Goal: Information Seeking & Learning: Learn about a topic

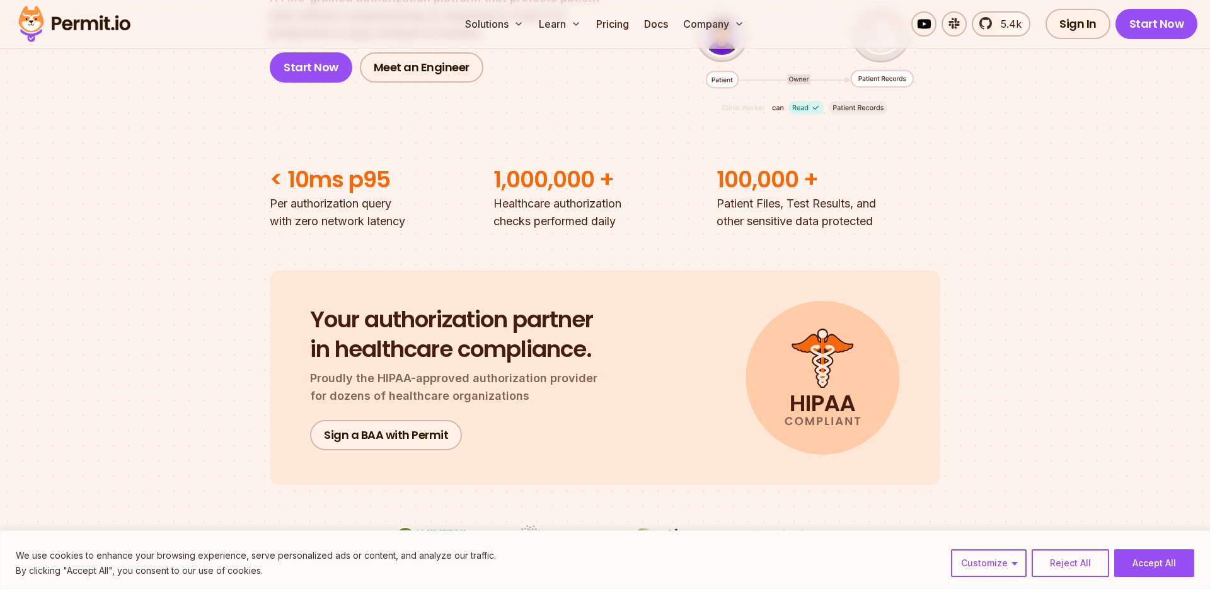
click at [389, 228] on p "Per authorization query with zero network latency" at bounding box center [382, 212] width 224 height 35
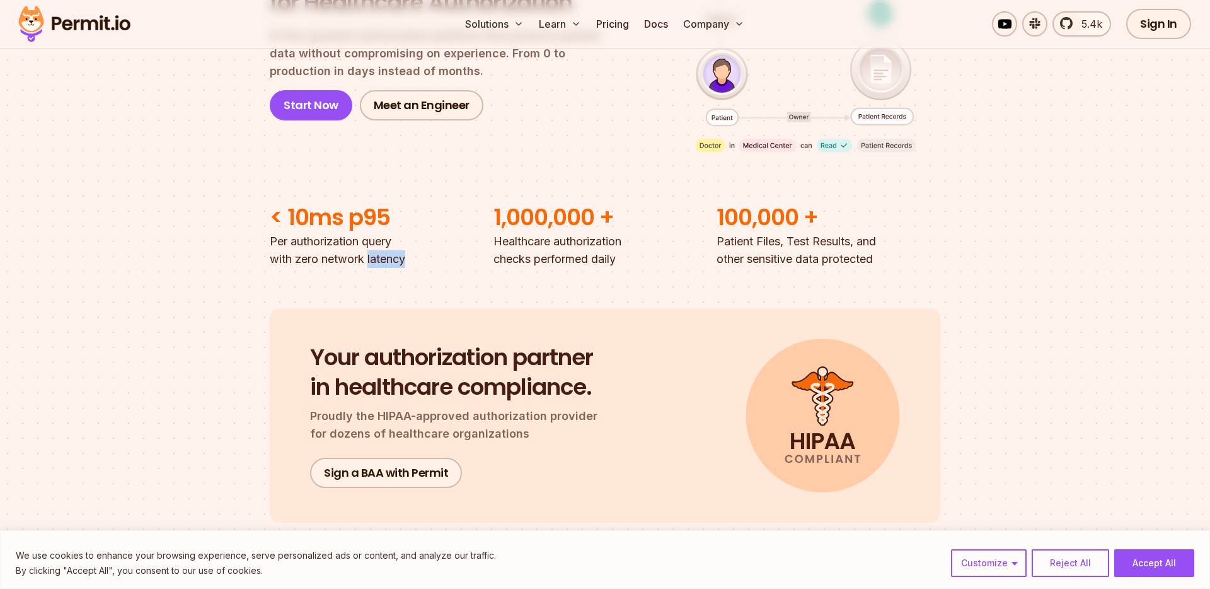
scroll to position [236, 0]
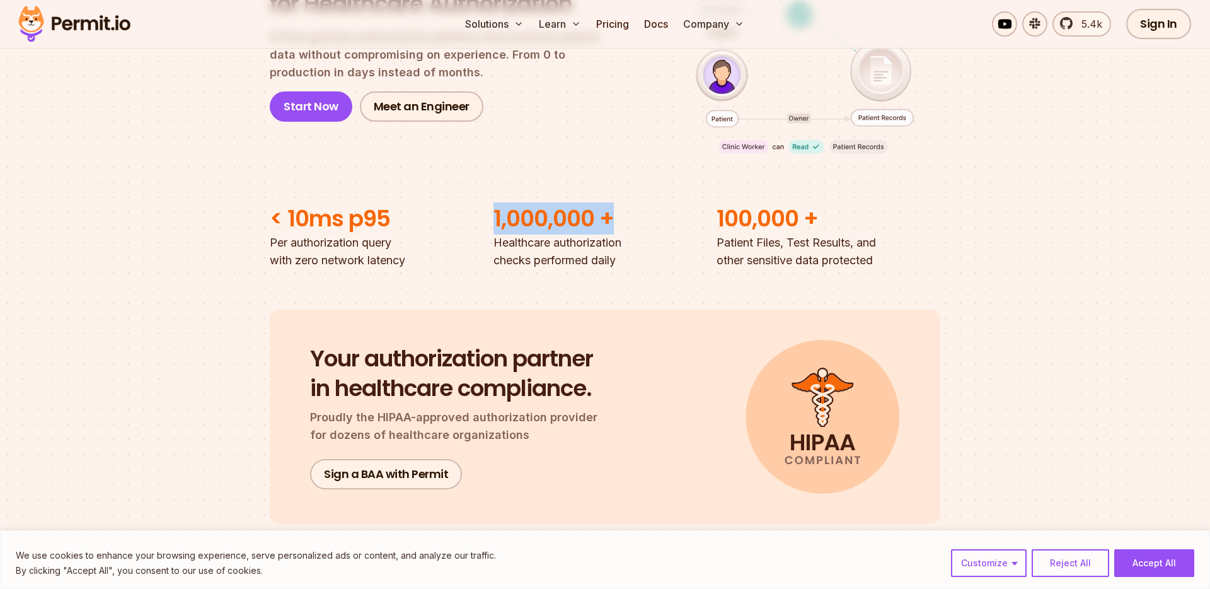
drag, startPoint x: 497, startPoint y: 221, endPoint x: 617, endPoint y: 214, distance: 120.6
click at [618, 214] on h2 "1,000,000 +" at bounding box center [606, 219] width 224 height 30
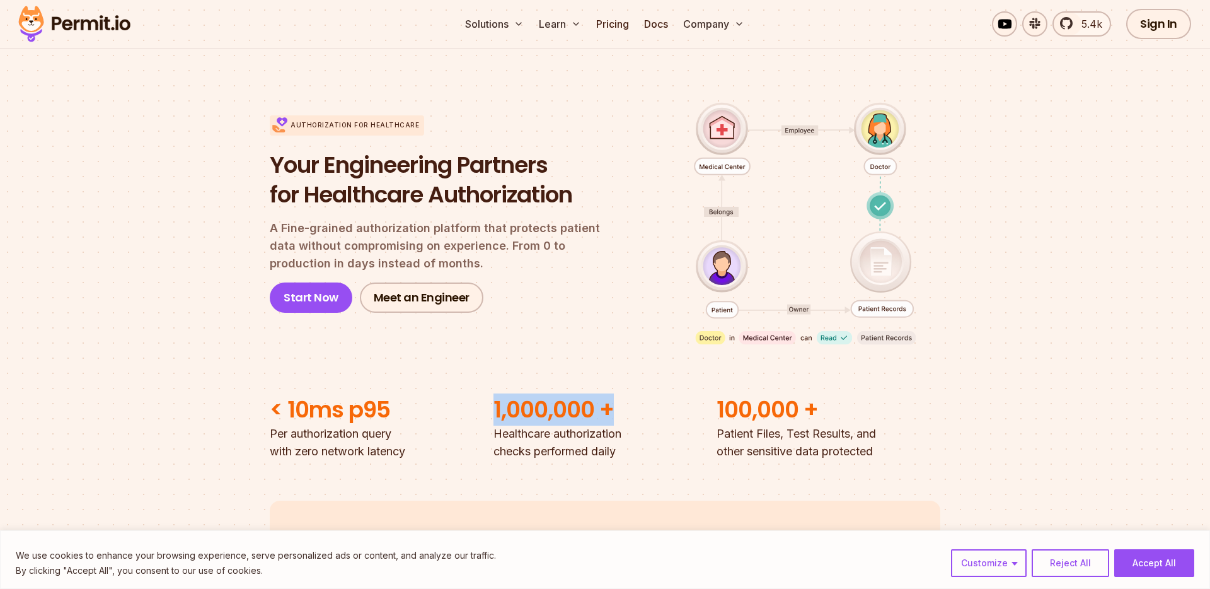
scroll to position [0, 0]
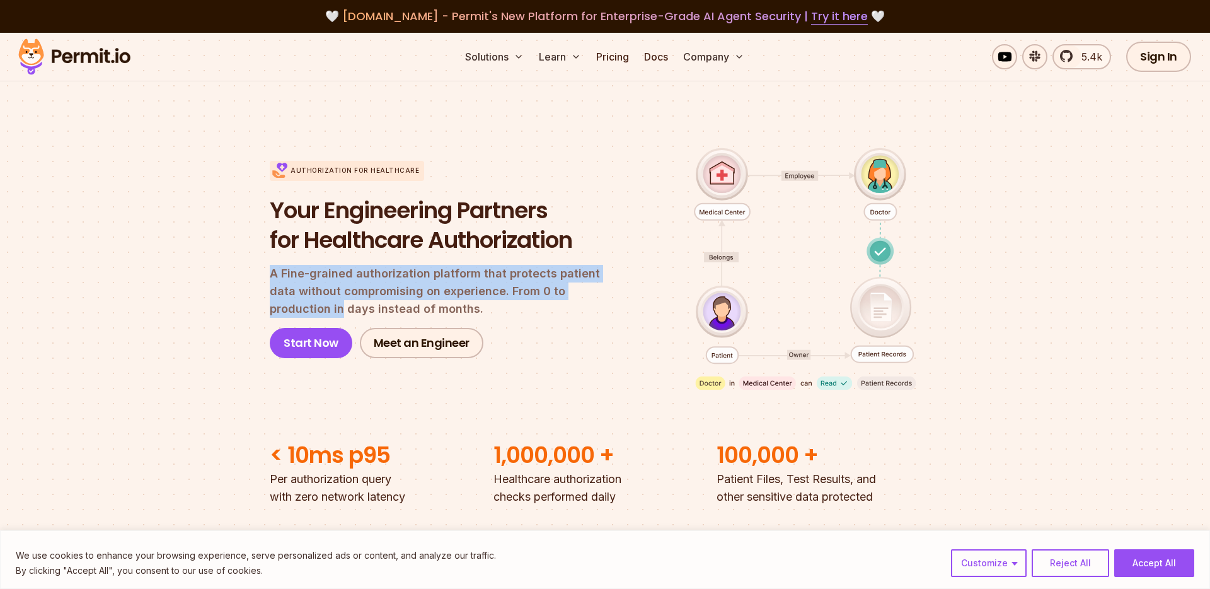
drag, startPoint x: 606, startPoint y: 298, endPoint x: 272, endPoint y: 279, distance: 335.3
click at [272, 279] on p "A Fine-grained authorization platform that protects patient data without compro…" at bounding box center [446, 291] width 352 height 53
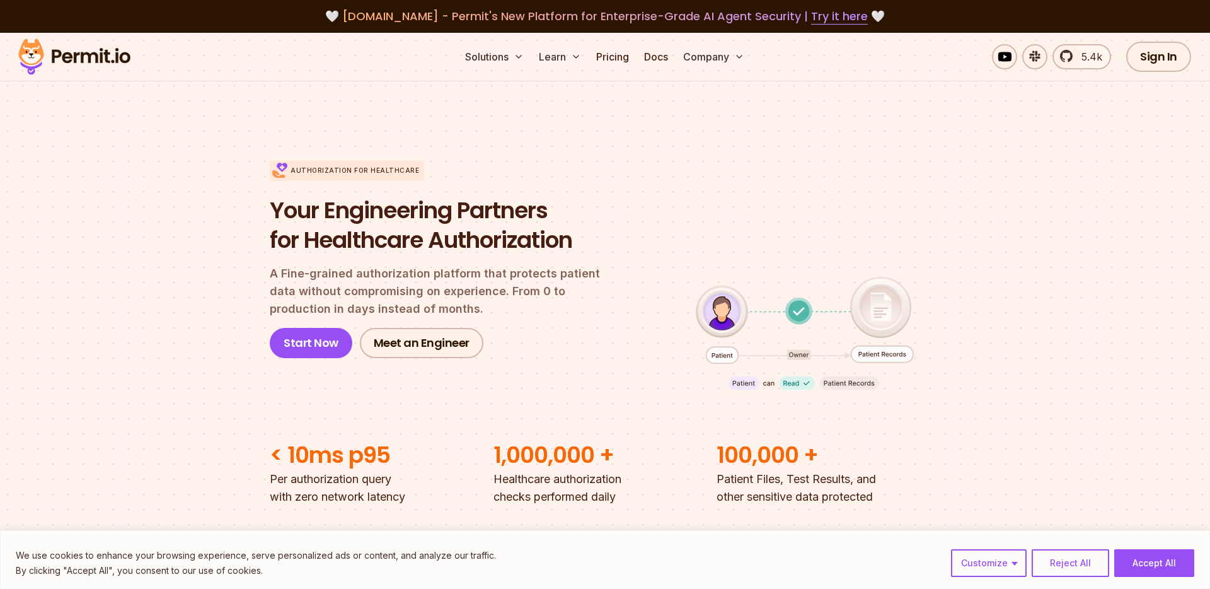
click at [414, 312] on p "A Fine-grained authorization platform that protects patient data without compro…" at bounding box center [446, 291] width 352 height 53
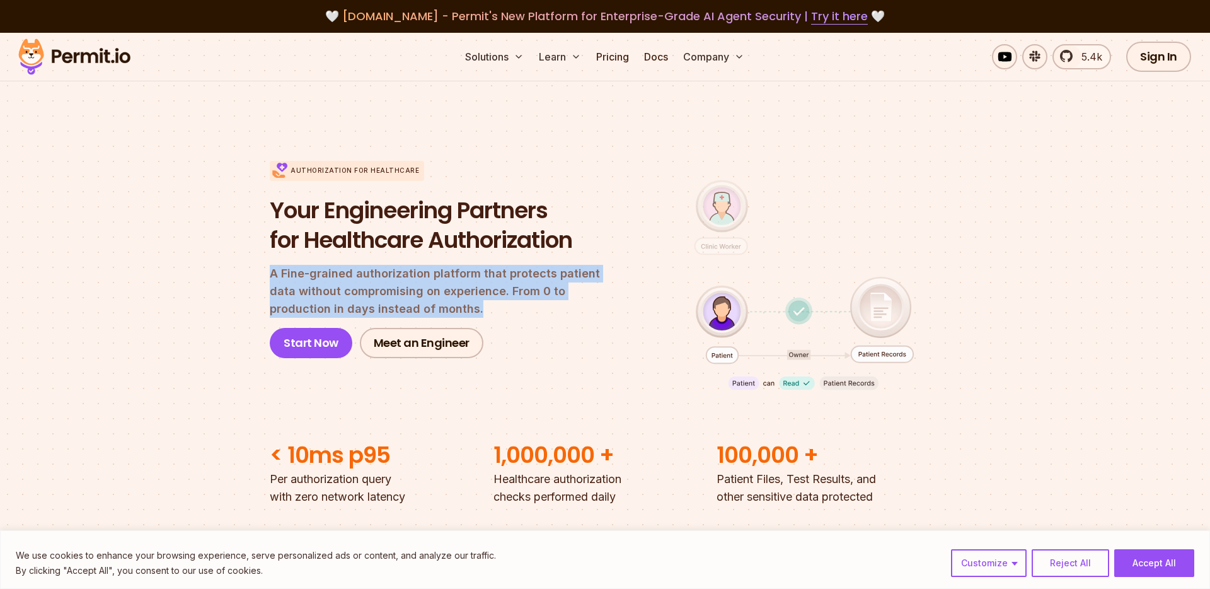
drag, startPoint x: 414, startPoint y: 312, endPoint x: 269, endPoint y: 276, distance: 148.8
click at [270, 276] on p "A Fine-grained authorization platform that protects patient data without compro…" at bounding box center [446, 291] width 352 height 53
click at [462, 308] on p "A Fine-grained authorization platform that protects patient data without compro…" at bounding box center [446, 291] width 352 height 53
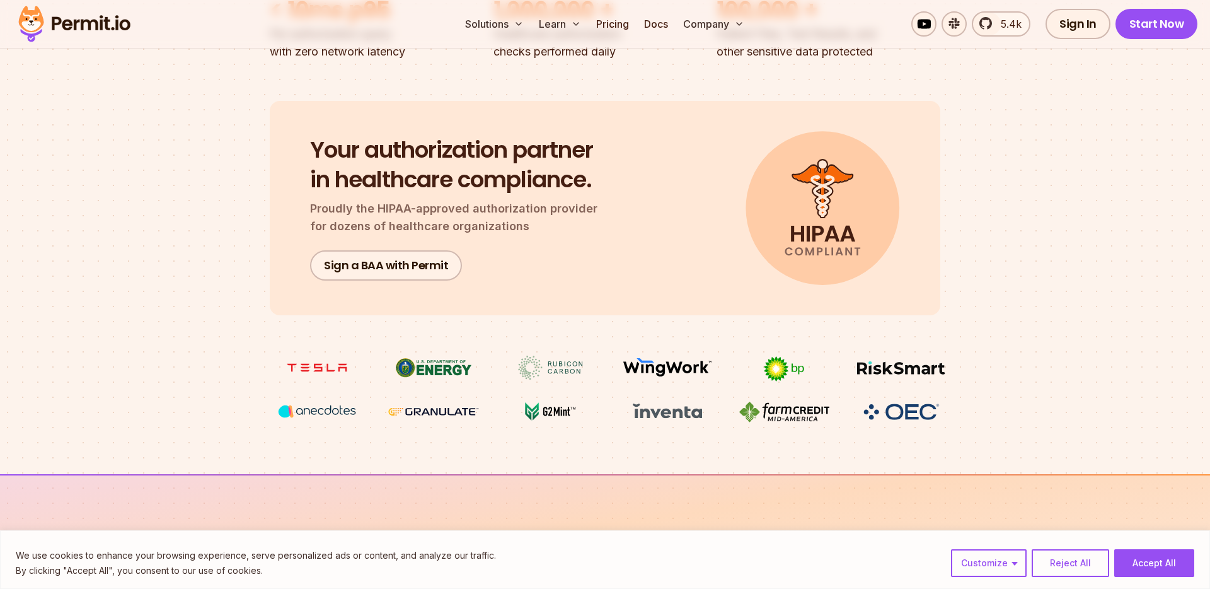
scroll to position [499, 0]
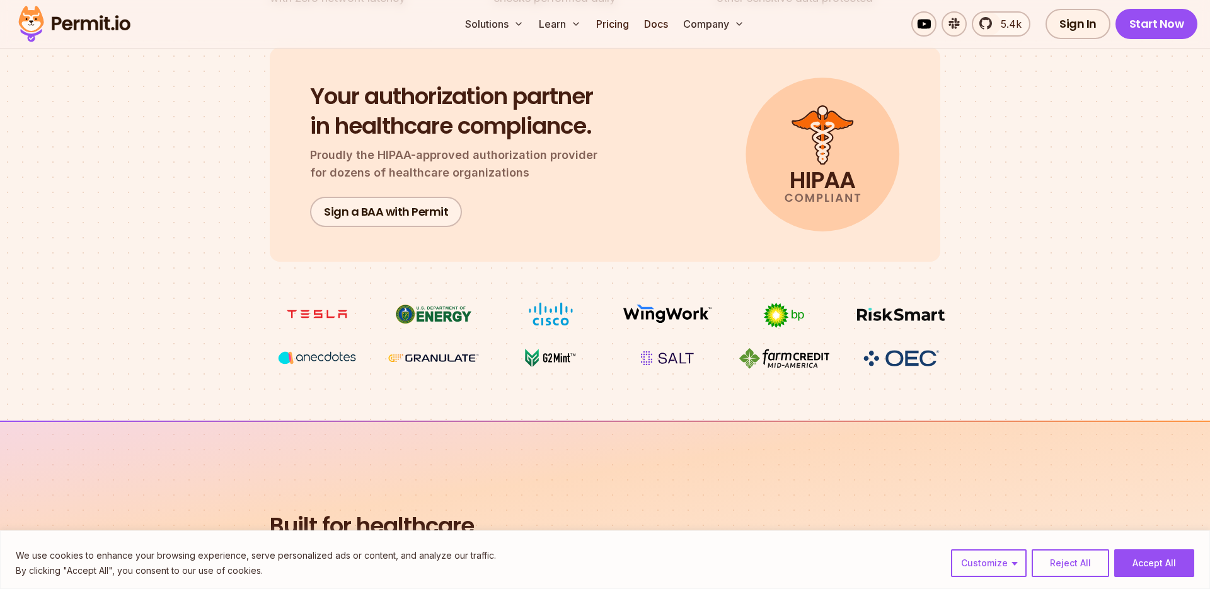
drag, startPoint x: 792, startPoint y: 182, endPoint x: 823, endPoint y: 202, distance: 36.9
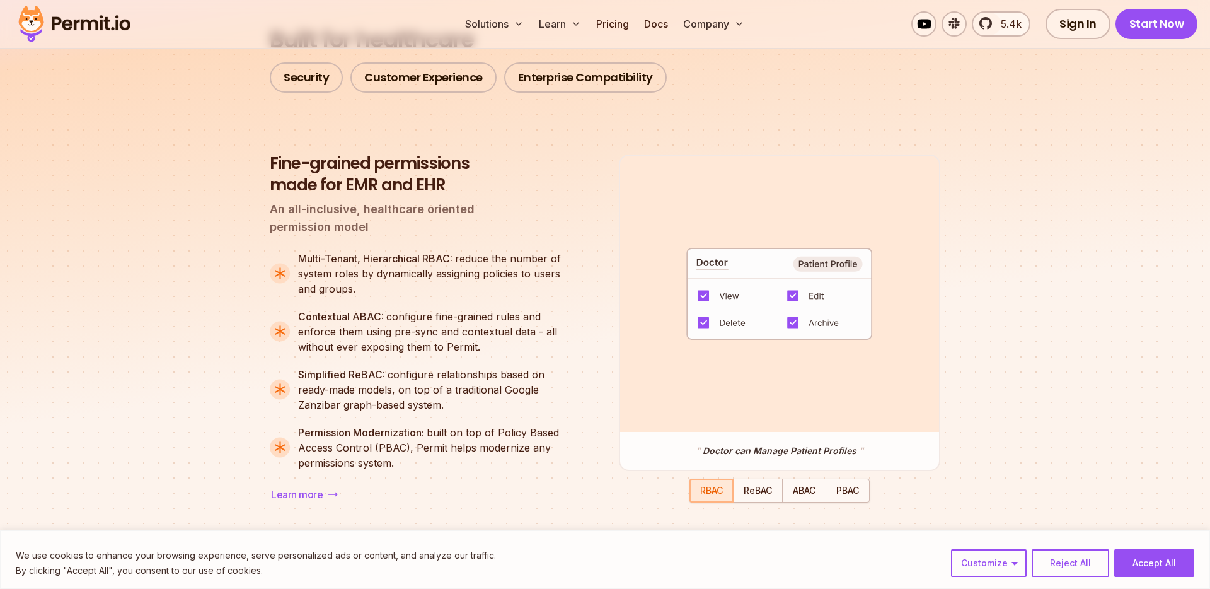
scroll to position [987, 0]
click at [707, 301] on img at bounding box center [779, 292] width 187 height 92
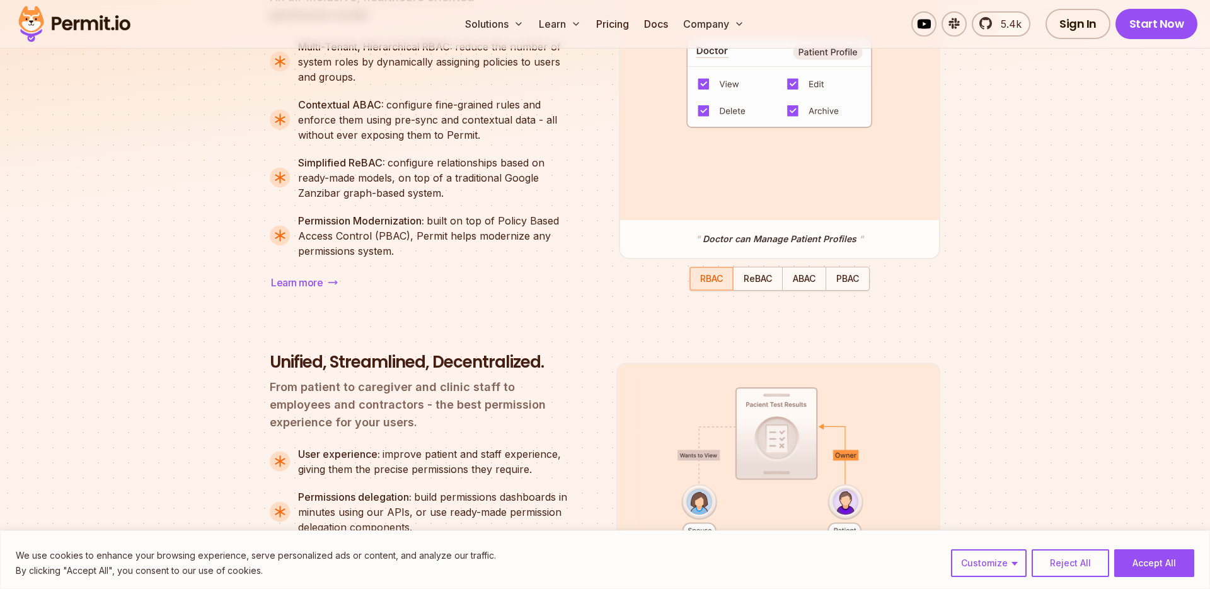
scroll to position [1084, 0]
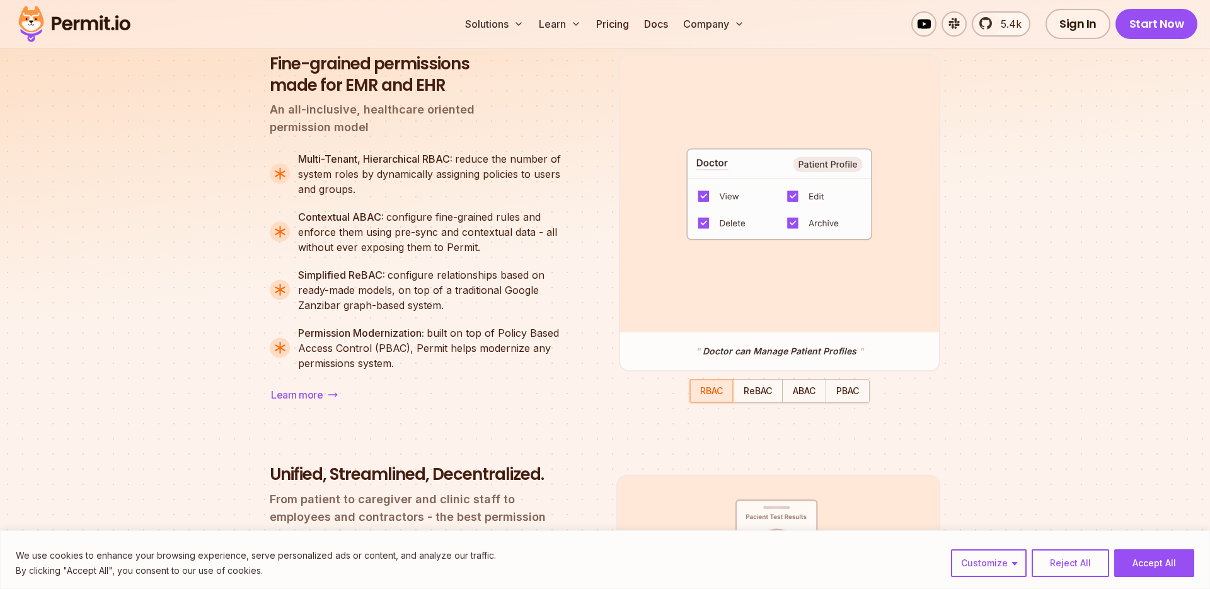
click at [364, 182] on div "Multi-Tenant, Hierarchical RBAC: reduce the number of system roles by dynamical…" at bounding box center [435, 173] width 274 height 45
click at [347, 153] on strong "Multi-Tenant, Hierarchical RBAC:" at bounding box center [376, 159] width 157 height 13
click at [349, 168] on div "Multi-Tenant, Hierarchical RBAC: reduce the number of system roles by dynamical…" at bounding box center [435, 173] width 274 height 45
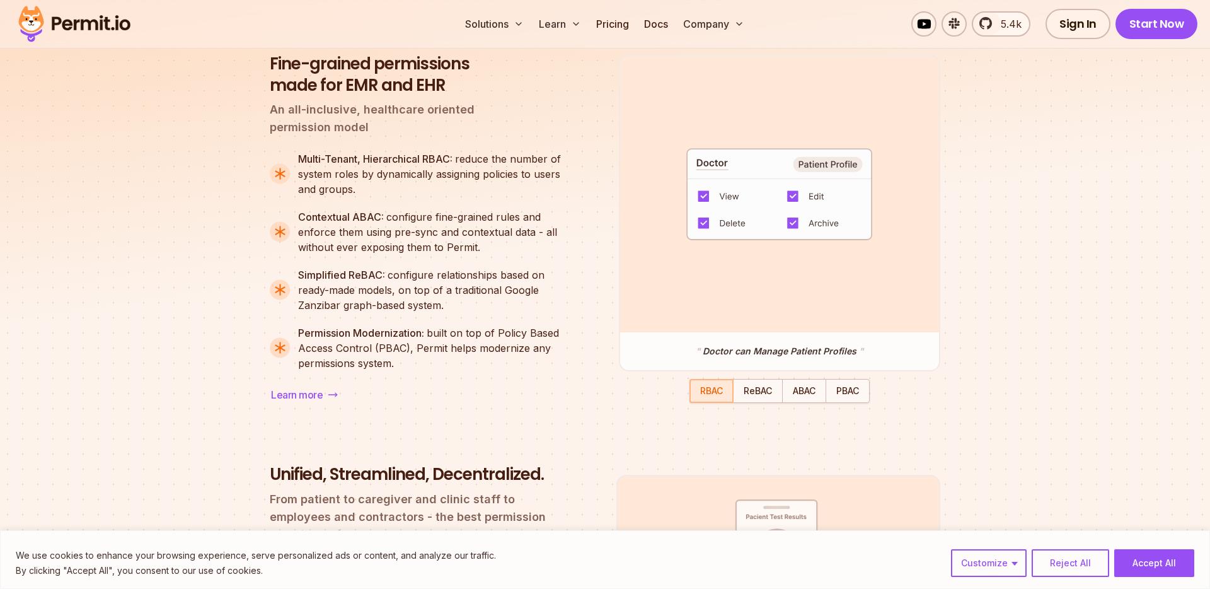
click at [402, 170] on div "Multi-Tenant, Hierarchical RBAC: reduce the number of system roles by dynamical…" at bounding box center [435, 173] width 274 height 45
click at [457, 168] on div "Multi-Tenant, Hierarchical RBAC: reduce the number of system roles by dynamical…" at bounding box center [435, 173] width 274 height 45
click at [502, 167] on div "Multi-Tenant, Hierarchical RBAC: reduce the number of system roles by dynamical…" at bounding box center [435, 173] width 274 height 45
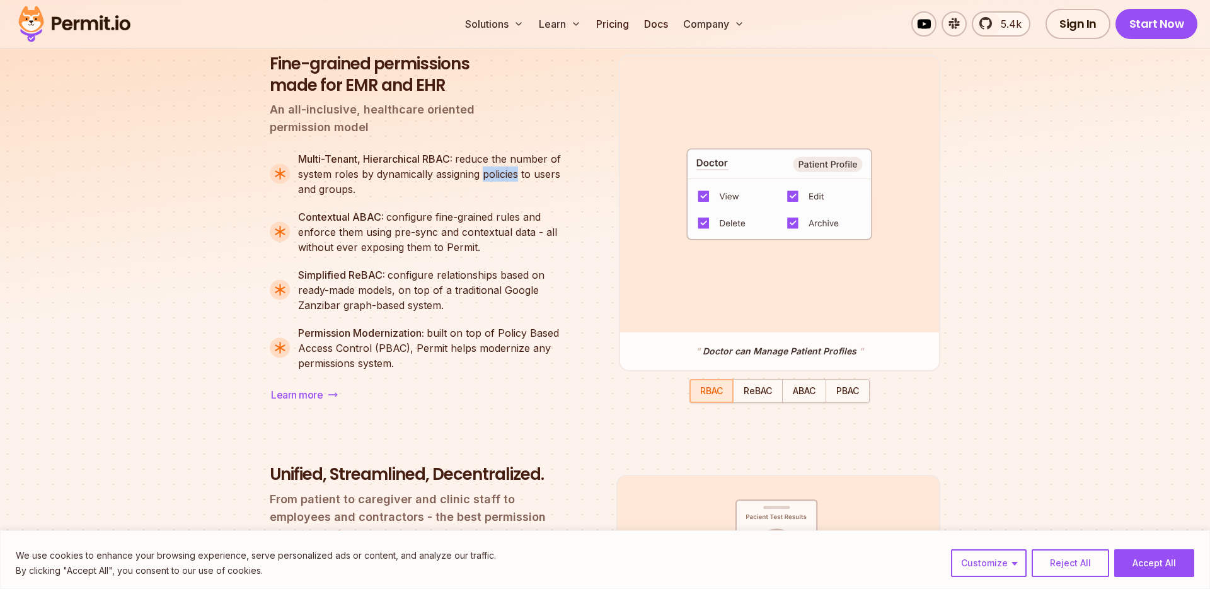
click at [502, 167] on div "Multi-Tenant, Hierarchical RBAC: reduce the number of system roles by dynamical…" at bounding box center [435, 173] width 274 height 45
click at [548, 170] on div "Multi-Tenant, Hierarchical RBAC: reduce the number of system roles by dynamical…" at bounding box center [435, 173] width 274 height 45
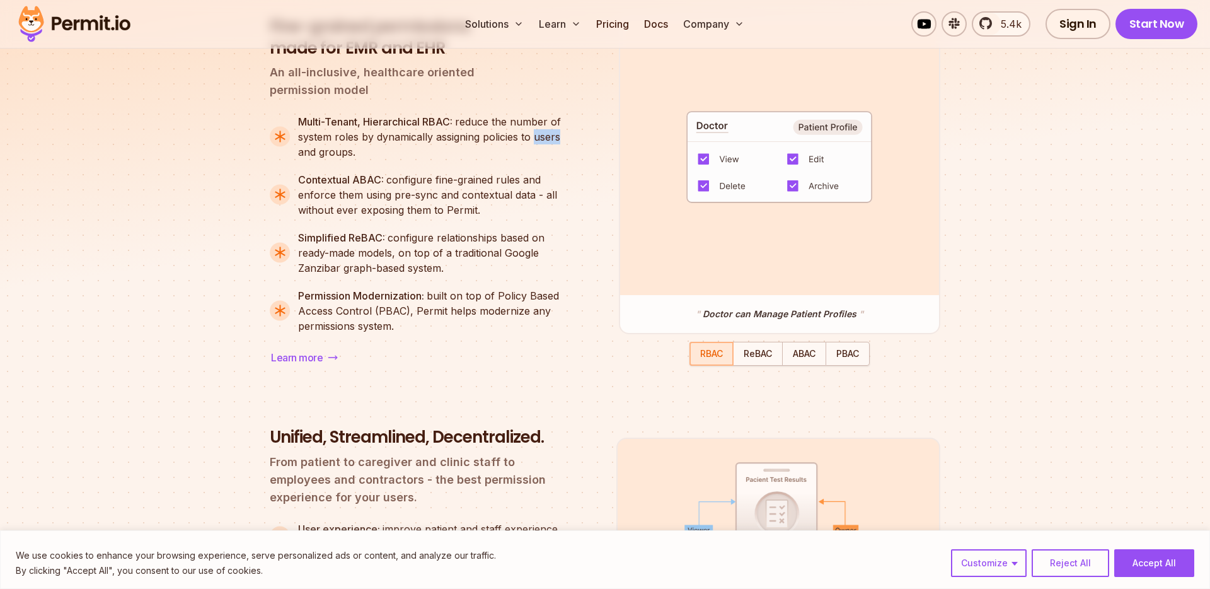
scroll to position [1132, 0]
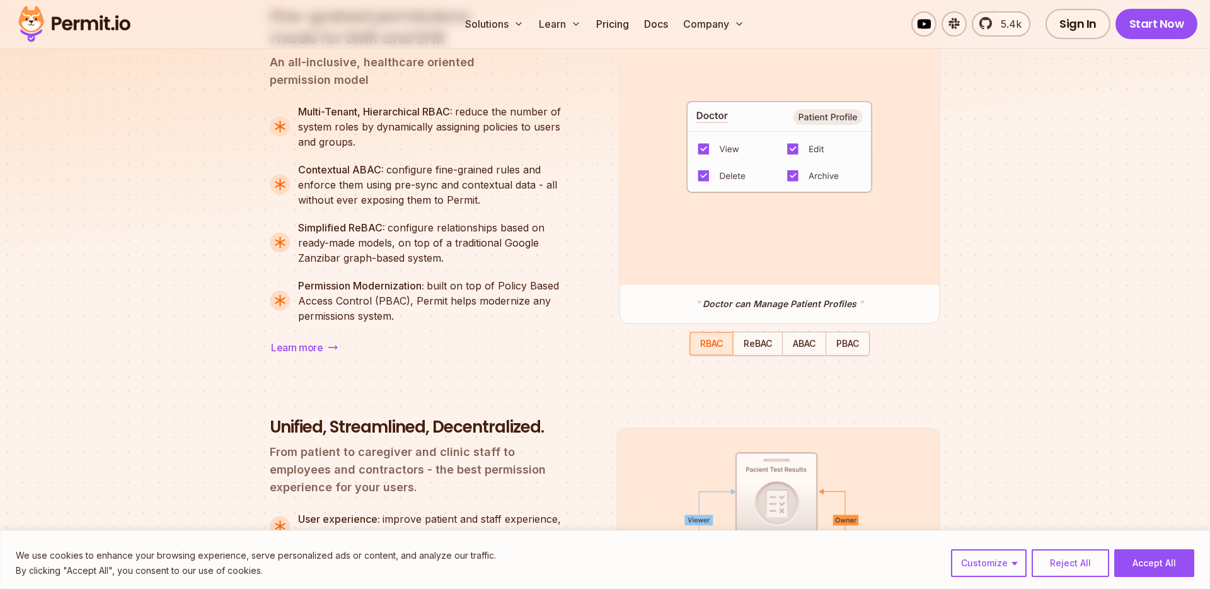
click at [365, 168] on strong "Contextual ABAC:" at bounding box center [342, 169] width 88 height 13
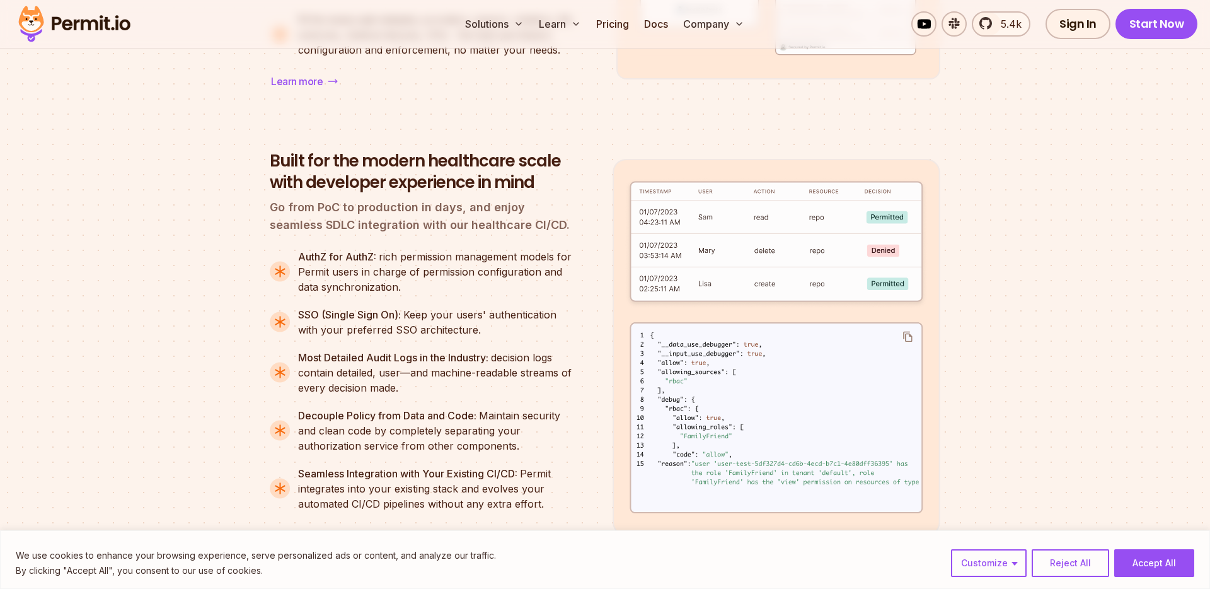
scroll to position [1896, 0]
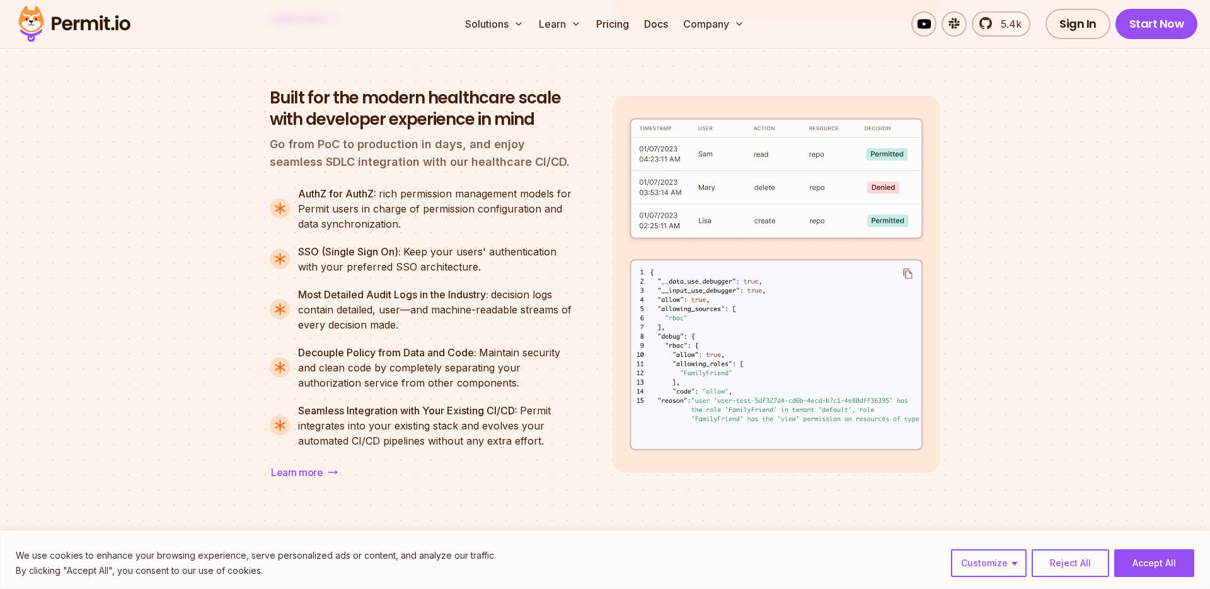
click at [441, 269] on div "SSO (Single Sign On): Keep your users' authentication with your preferred SSO a…" at bounding box center [435, 259] width 274 height 30
click at [476, 296] on strong "Most Detailed Audit Logs in the Industry:" at bounding box center [394, 294] width 193 height 13
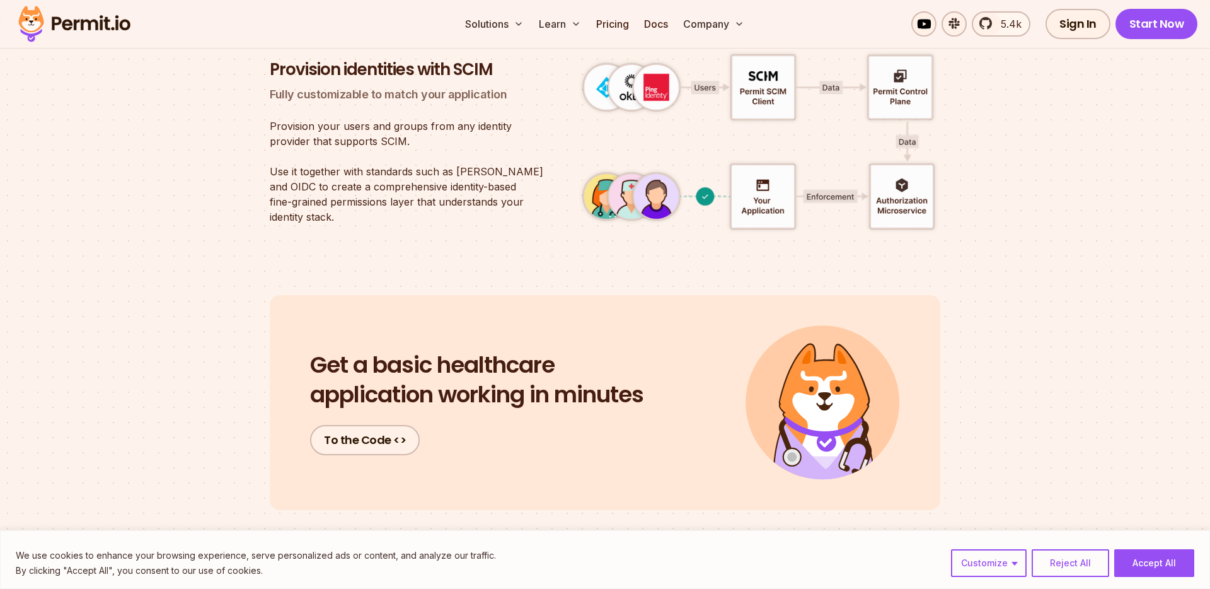
scroll to position [3493, 0]
